Goal: Navigation & Orientation: Find specific page/section

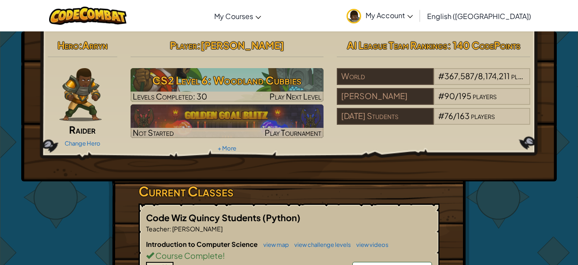
click at [423, 179] on div "Hero : [PERSON_NAME] Change Hero Player : Tarun M CS2 Level 6: Woodland Cubbies…" at bounding box center [288, 106] width 535 height 150
drag, startPoint x: 423, startPoint y: 179, endPoint x: 366, endPoint y: 164, distance: 59.1
click at [366, 164] on div "Hero : [PERSON_NAME] Change Hero Player : Tarun M CS2 Level 6: Woodland Cubbies…" at bounding box center [288, 106] width 535 height 150
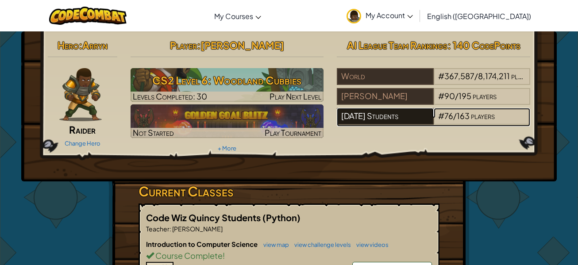
click at [398, 118] on div "[DATE] Students" at bounding box center [385, 116] width 96 height 17
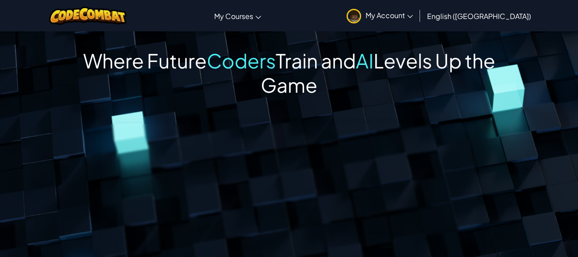
drag, startPoint x: 460, startPoint y: 15, endPoint x: 469, endPoint y: 0, distance: 17.1
click at [413, 15] on span "My Account" at bounding box center [388, 15] width 47 height 9
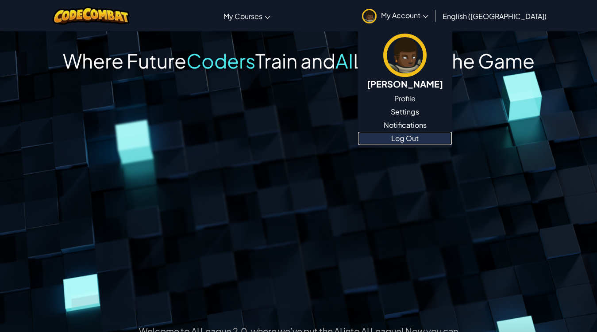
click at [442, 142] on link "Log Out" at bounding box center [405, 138] width 94 height 13
